Goal: Task Accomplishment & Management: Complete application form

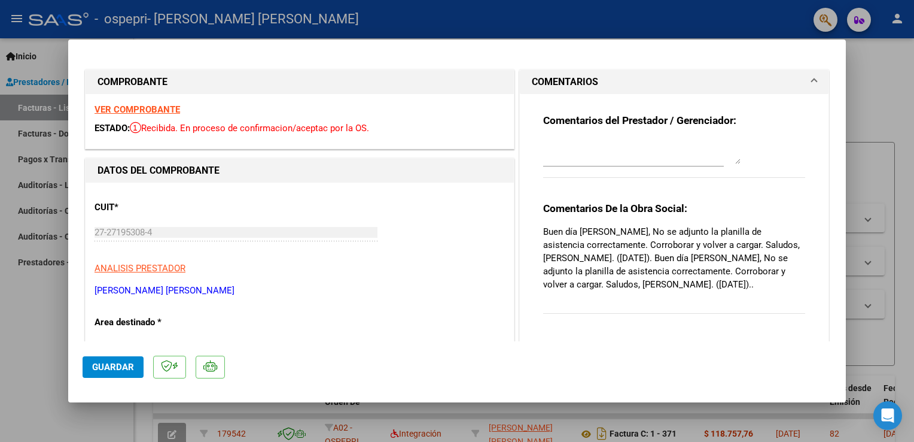
click at [144, 109] on strong "VER COMPROBANTE" at bounding box center [138, 109] width 86 height 11
click at [350, 20] on div at bounding box center [457, 221] width 914 height 442
type input "$ 0,00"
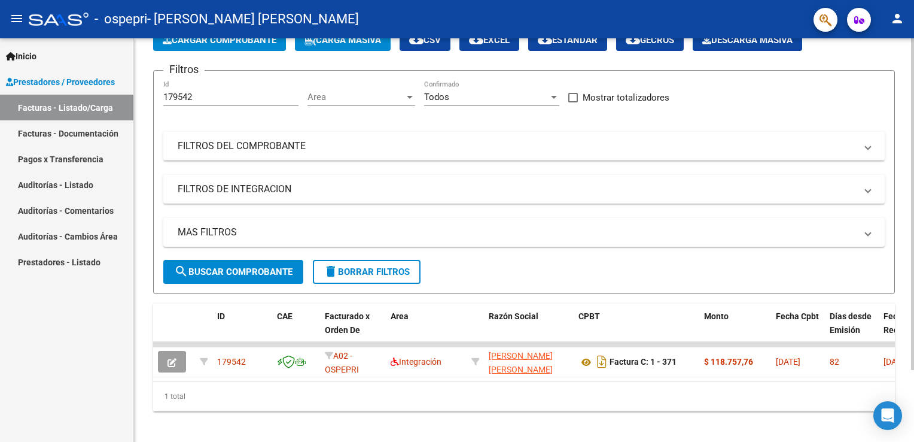
scroll to position [86, 0]
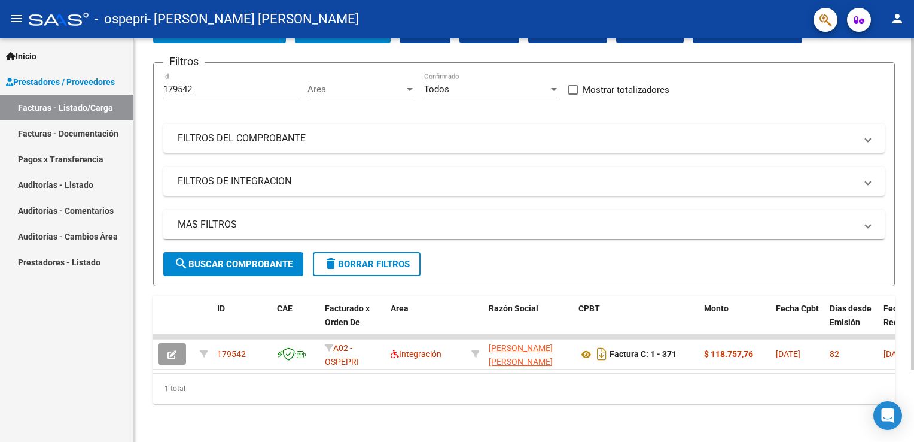
click at [907, 324] on div "Video tutorial PRESTADORES -> Listado de CPBTs Emitidos por Prestadores / Prove…" at bounding box center [525, 200] width 783 height 483
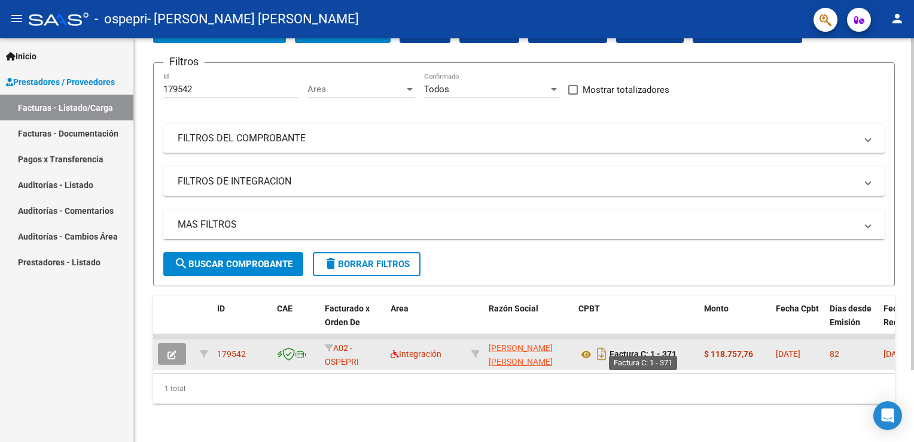
click at [632, 350] on strong "Factura C: 1 - 371" at bounding box center [643, 355] width 67 height 10
click at [168, 350] on icon "button" at bounding box center [172, 354] width 9 height 9
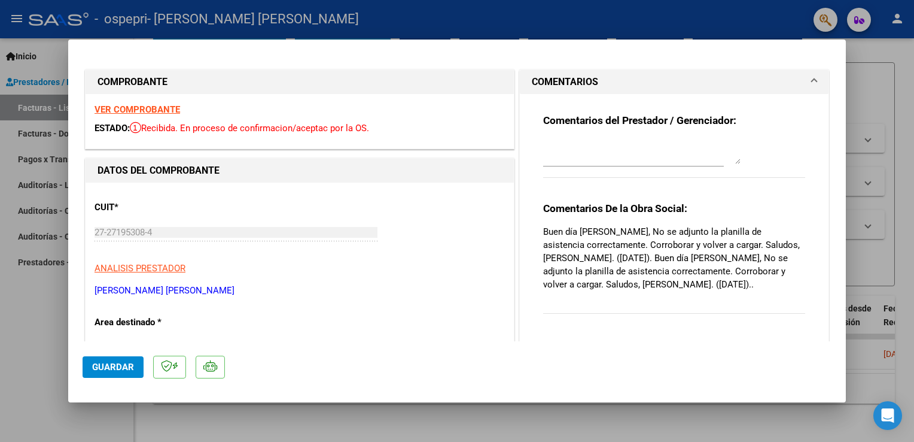
click at [856, 85] on div at bounding box center [457, 221] width 914 height 442
type input "$ 0,00"
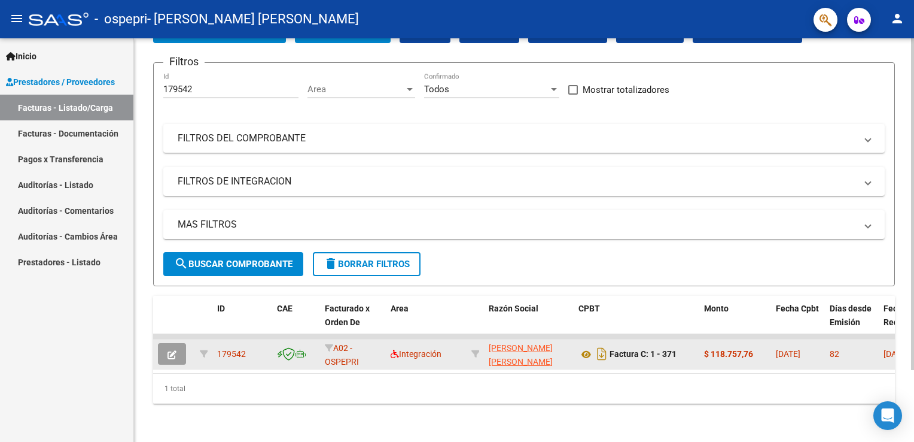
click at [801, 349] on span "[DATE]" at bounding box center [788, 354] width 25 height 10
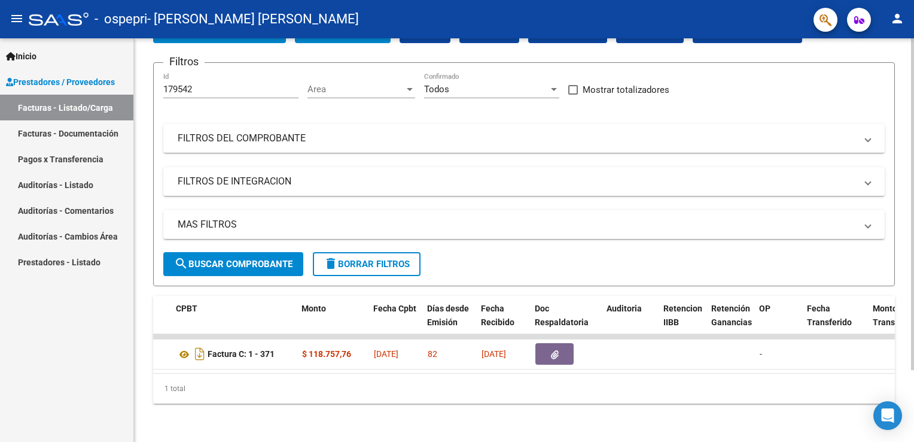
scroll to position [0, 409]
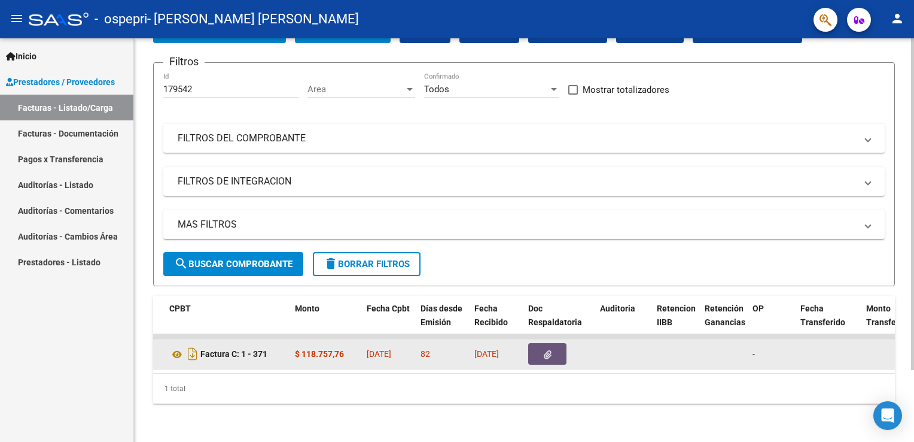
click at [550, 350] on icon "button" at bounding box center [548, 354] width 8 height 9
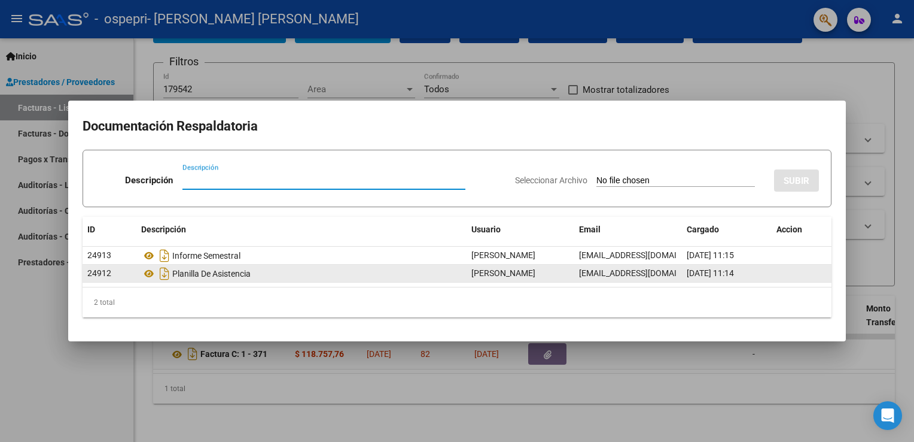
click at [318, 275] on div "Planilla De Asistencia" at bounding box center [301, 273] width 321 height 19
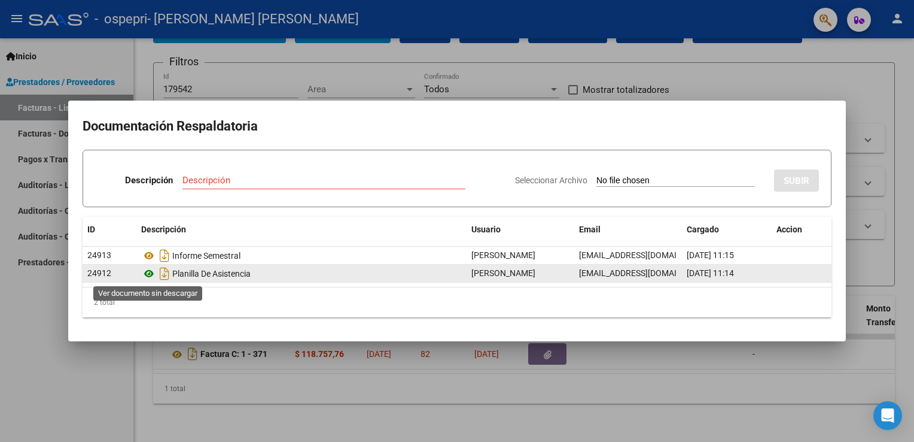
click at [148, 274] on icon at bounding box center [149, 273] width 16 height 14
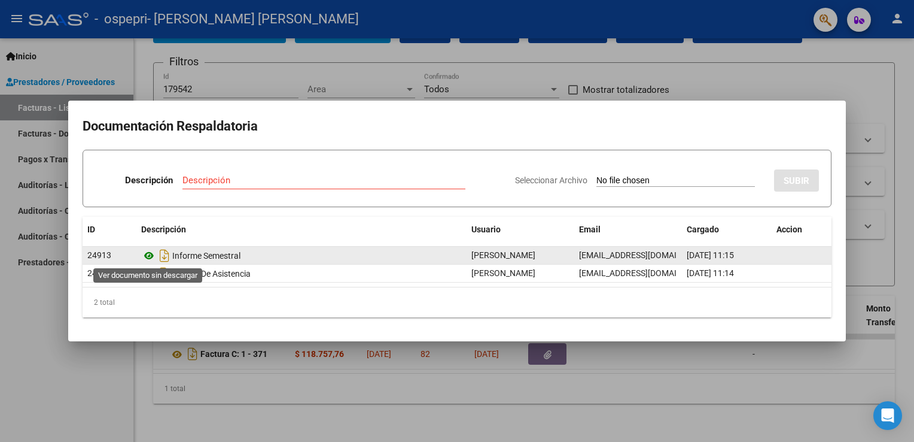
click at [147, 257] on icon at bounding box center [149, 255] width 16 height 14
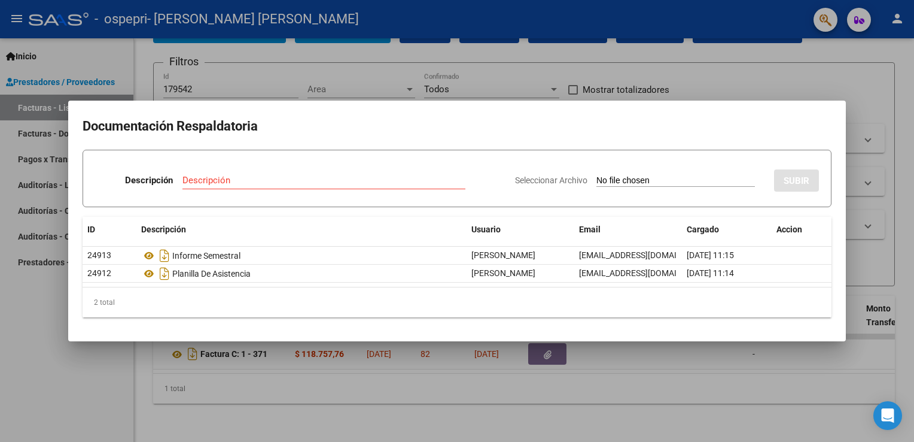
click at [606, 181] on input "Seleccionar Archivo" at bounding box center [676, 180] width 159 height 11
type input "C:\fakepath\Asistencia [PERSON_NAME][DATE].pdf"
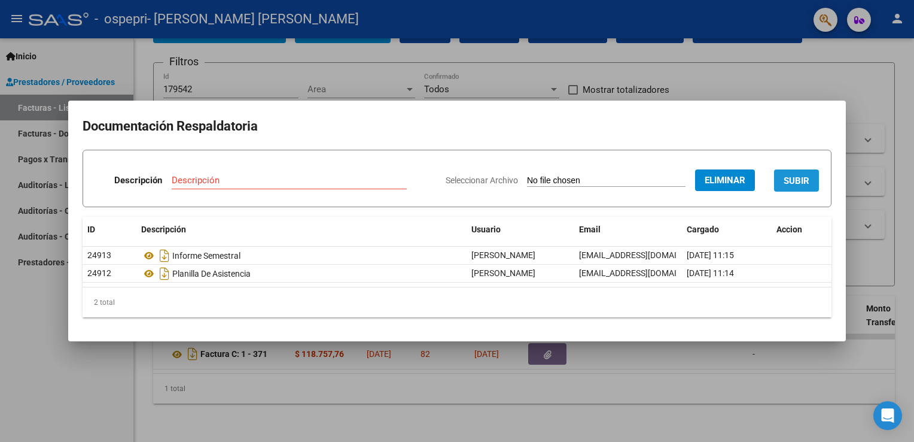
click at [794, 184] on span "SUBIR" at bounding box center [797, 180] width 26 height 11
click at [794, 181] on span "SUBIR" at bounding box center [797, 180] width 26 height 11
click at [204, 183] on input "Descripción" at bounding box center [248, 180] width 190 height 11
type input "Planilla de asistencia"
click at [789, 183] on span "SUBIR" at bounding box center [797, 180] width 26 height 11
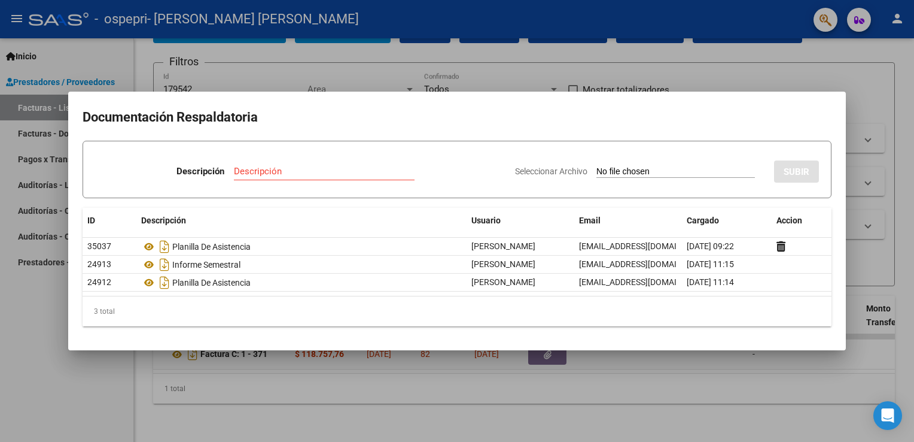
click at [780, 71] on div at bounding box center [457, 221] width 914 height 442
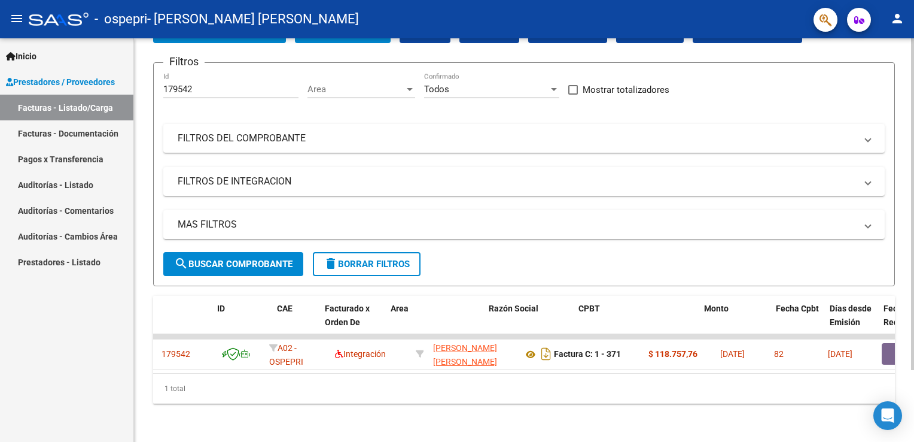
scroll to position [0, 0]
